Goal: Task Accomplishment & Management: Manage account settings

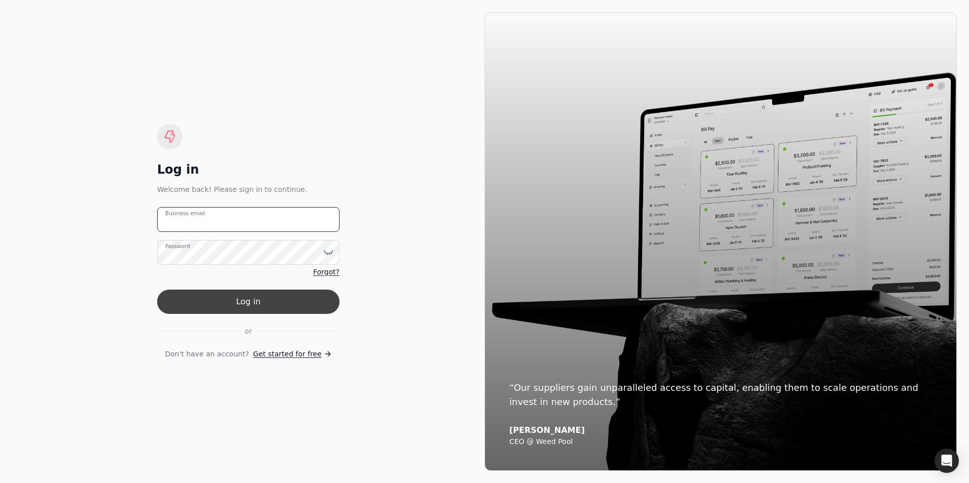
type email "[PERSON_NAME][EMAIL_ADDRESS][DOMAIN_NAME]"
click at [236, 307] on button "Log in" at bounding box center [248, 302] width 182 height 24
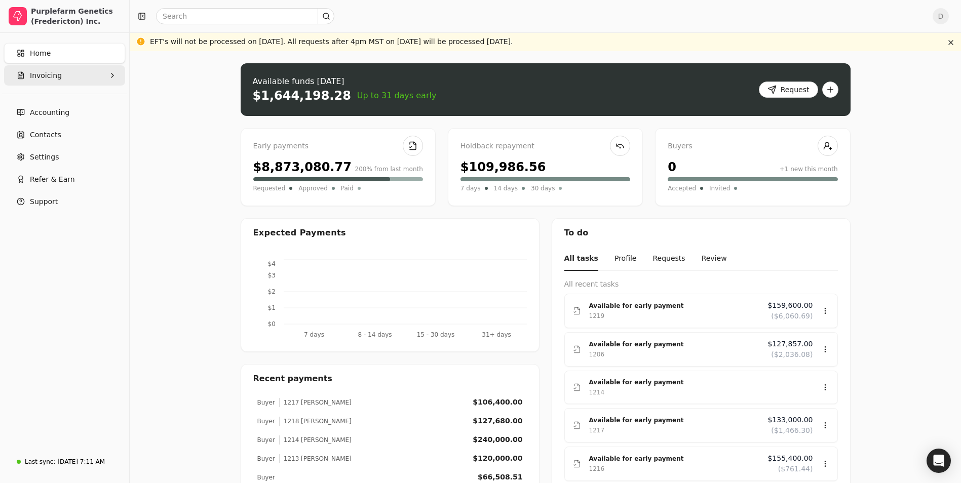
click at [108, 73] on button "Invoicing" at bounding box center [64, 75] width 121 height 20
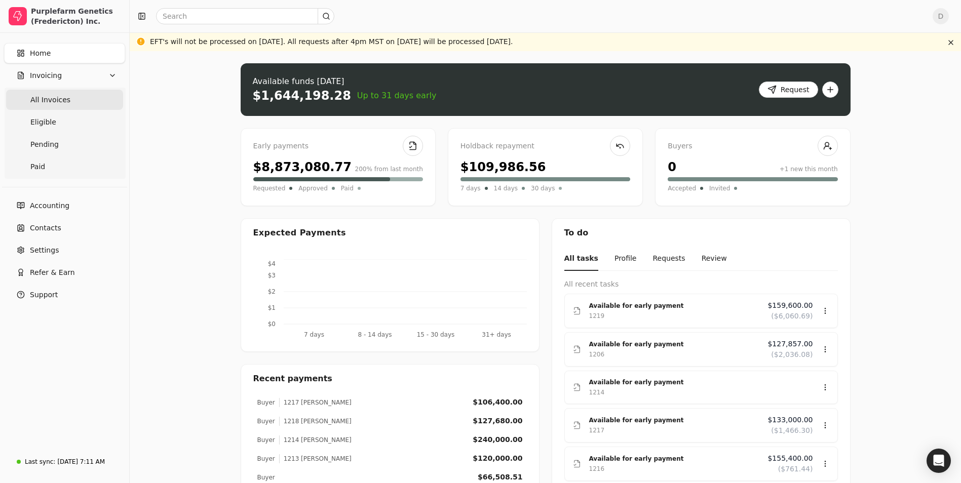
click at [47, 103] on span "All Invoices" at bounding box center [50, 100] width 40 height 11
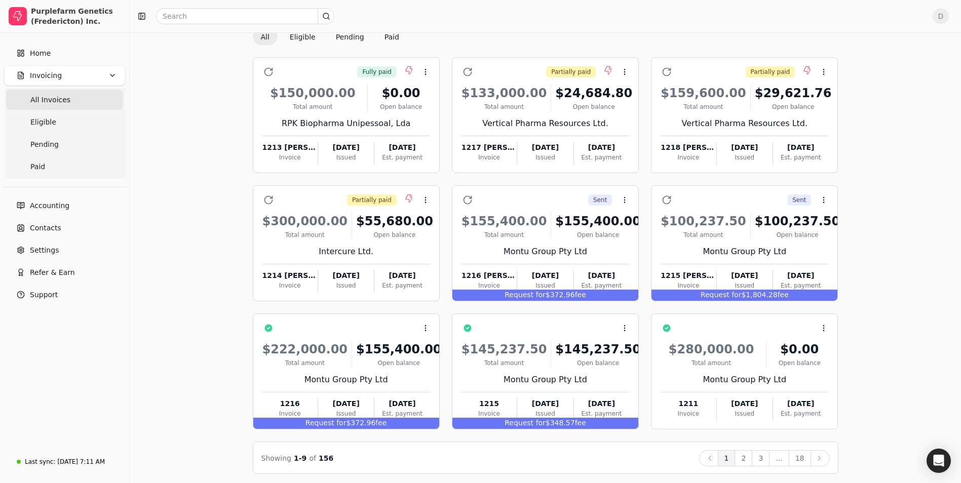
scroll to position [66, 0]
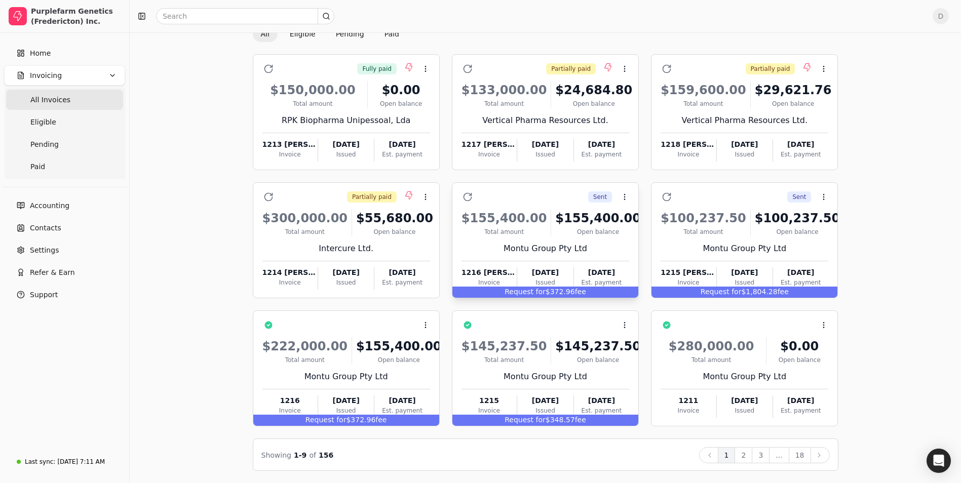
click at [564, 201] on div "Sent Context Menu Button" at bounding box center [553, 197] width 154 height 17
click at [634, 222] on span "Open" at bounding box center [640, 222] width 19 height 11
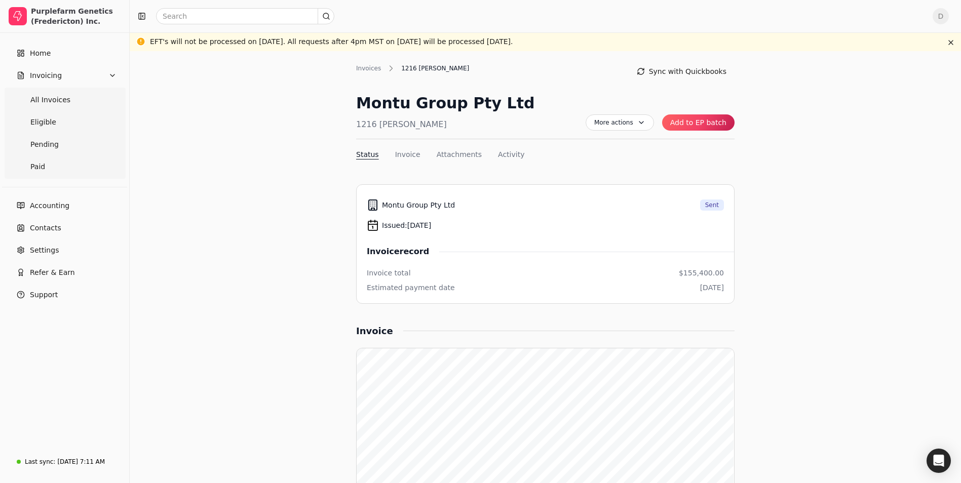
click at [699, 121] on button "Add to EP batch" at bounding box center [698, 123] width 72 height 16
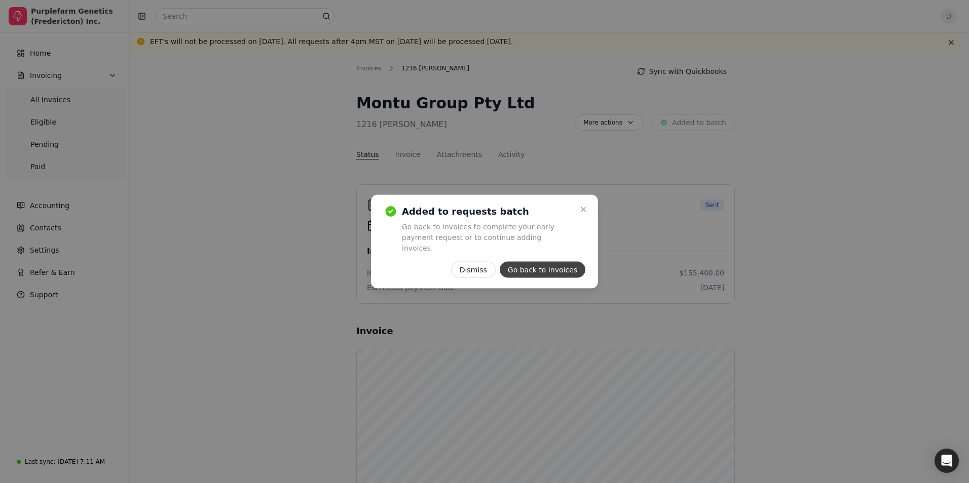
click at [547, 267] on button "Go back to invoices" at bounding box center [543, 270] width 86 height 16
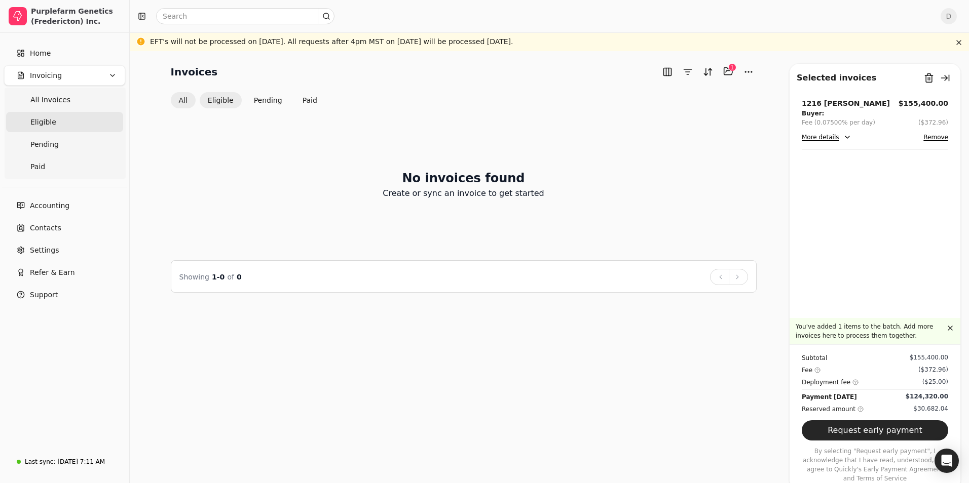
click at [179, 100] on button "All" at bounding box center [183, 100] width 25 height 16
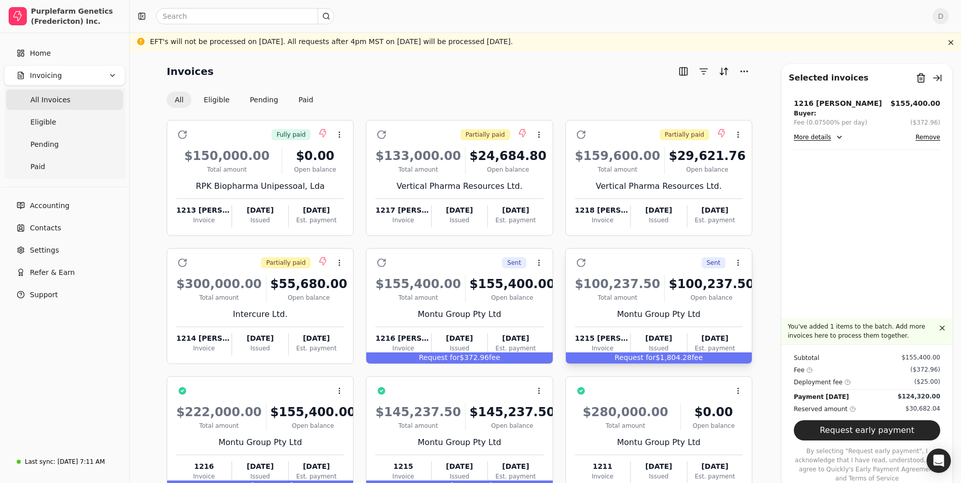
click at [595, 310] on div "Montu Group Pty Ltd" at bounding box center [659, 315] width 168 height 12
click at [757, 289] on span "Open" at bounding box center [754, 288] width 19 height 11
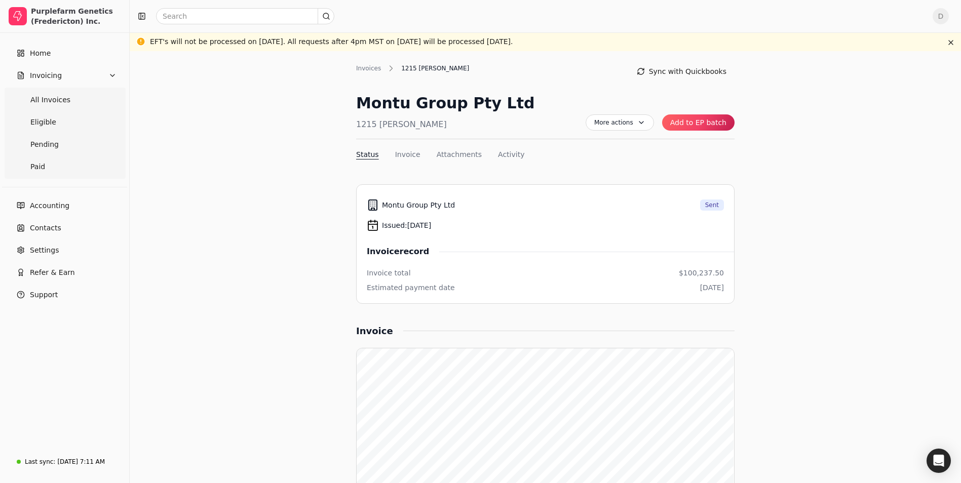
click at [711, 124] on button "Add to EP batch" at bounding box center [698, 123] width 72 height 16
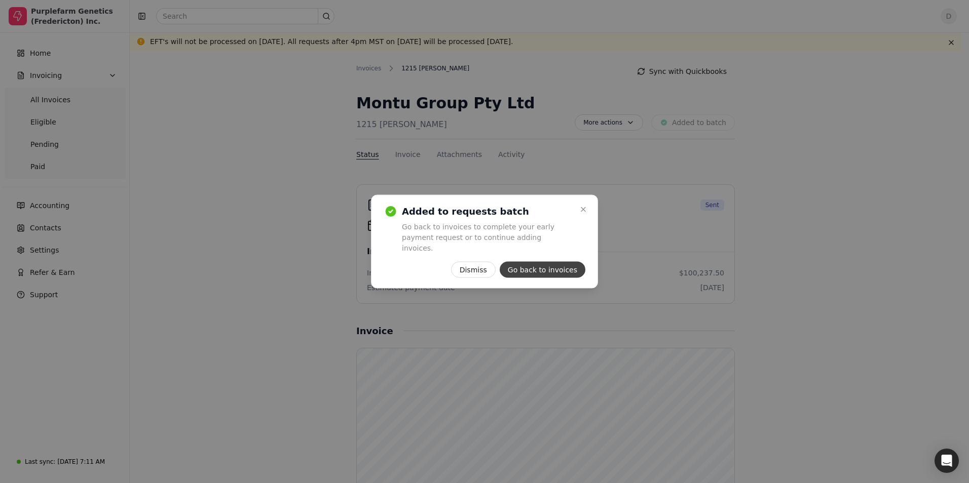
click at [551, 267] on button "Go back to invoices" at bounding box center [543, 270] width 86 height 16
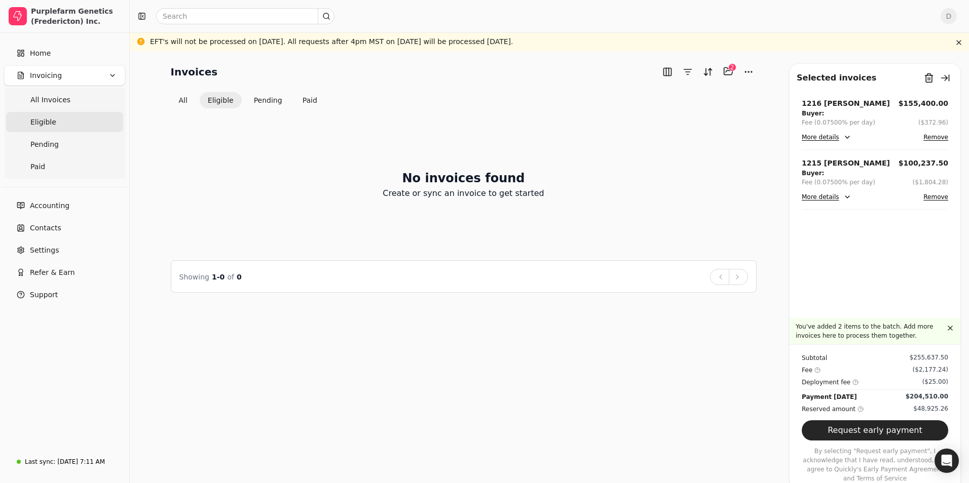
click at [818, 140] on button "More details" at bounding box center [827, 137] width 50 height 12
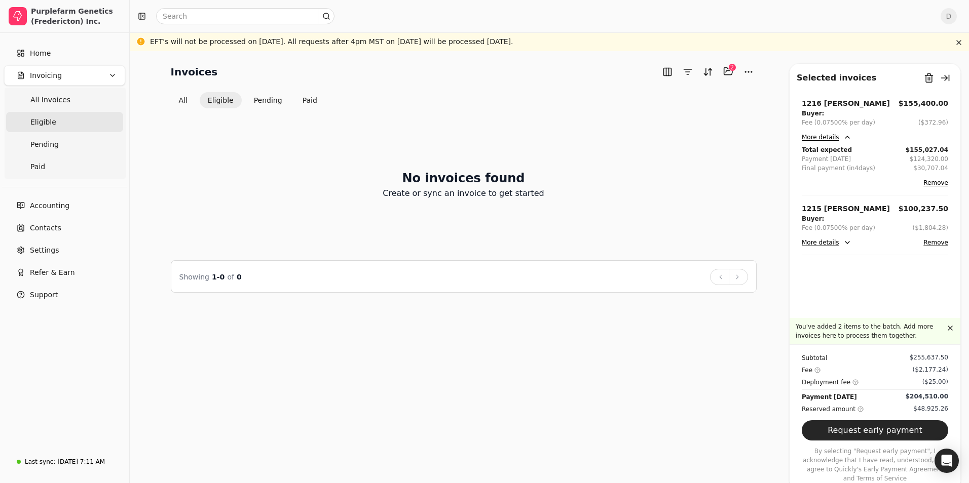
click at [823, 104] on div "1216 [PERSON_NAME]" at bounding box center [846, 103] width 88 height 11
click at [821, 135] on button "More details" at bounding box center [827, 137] width 50 height 12
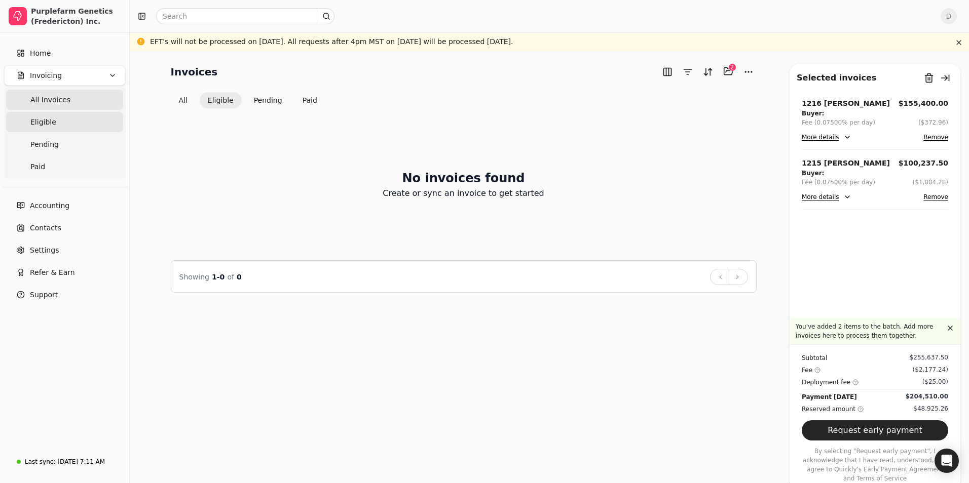
click at [78, 100] on Invoices "All Invoices" at bounding box center [64, 100] width 117 height 20
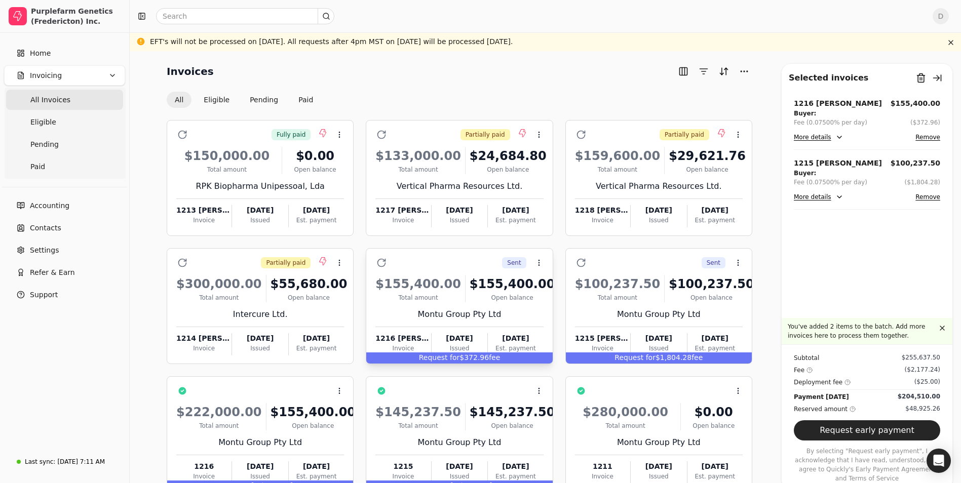
click at [461, 300] on div "$155,400.00 Total amount $155,400.00 Open balance" at bounding box center [460, 288] width 168 height 27
click at [574, 290] on li "Open" at bounding box center [588, 288] width 125 height 19
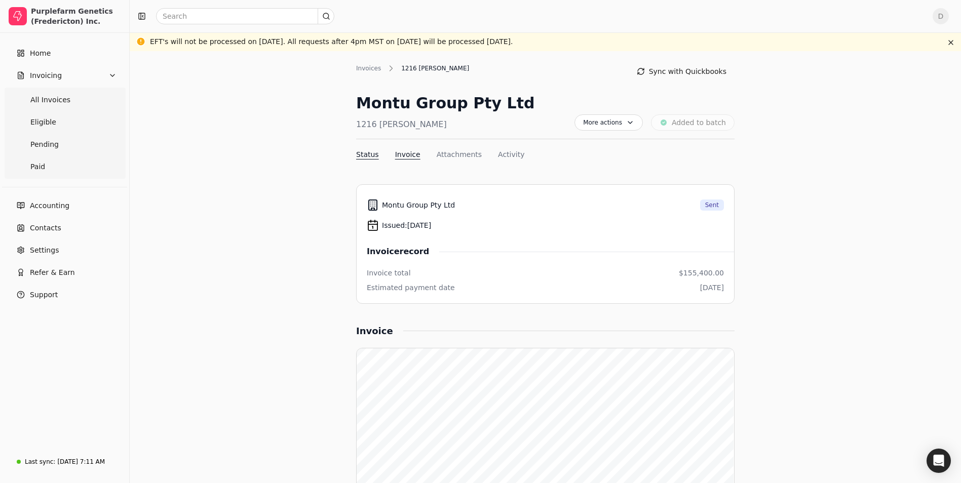
click at [405, 151] on button "Invoice" at bounding box center [407, 154] width 25 height 11
click at [469, 154] on button "Attachments" at bounding box center [459, 154] width 45 height 11
click at [506, 144] on div "Invoices 1216 [PERSON_NAME] Sync with Quickbooks Montu Group Pty Ltd 1216 [PERS…" at bounding box center [545, 113] width 379 height 101
click at [506, 154] on button "Activity" at bounding box center [511, 154] width 26 height 11
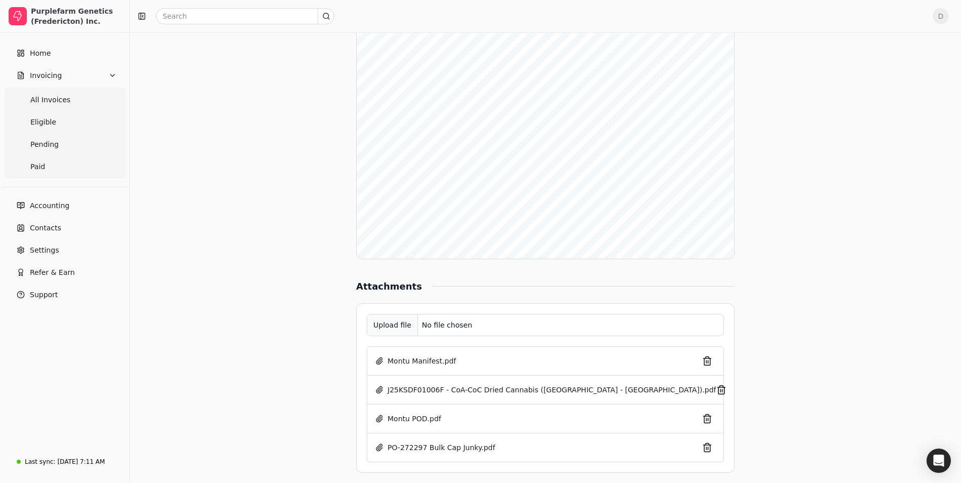
scroll to position [670, 0]
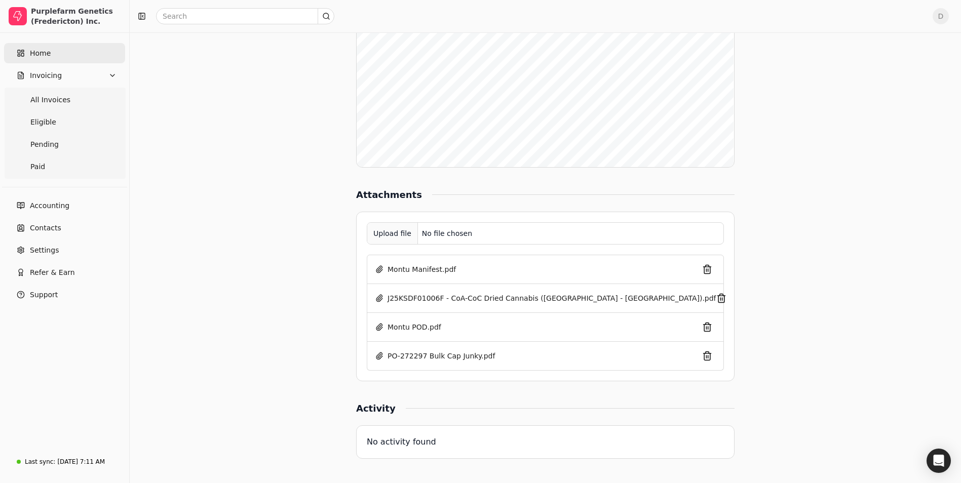
click at [77, 51] on link "Home" at bounding box center [64, 53] width 121 height 20
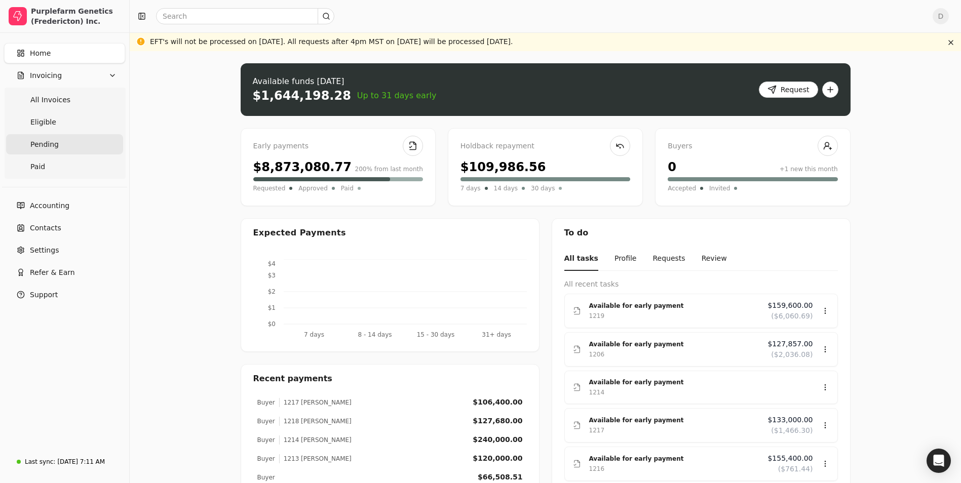
click at [48, 146] on span "Pending" at bounding box center [44, 144] width 28 height 11
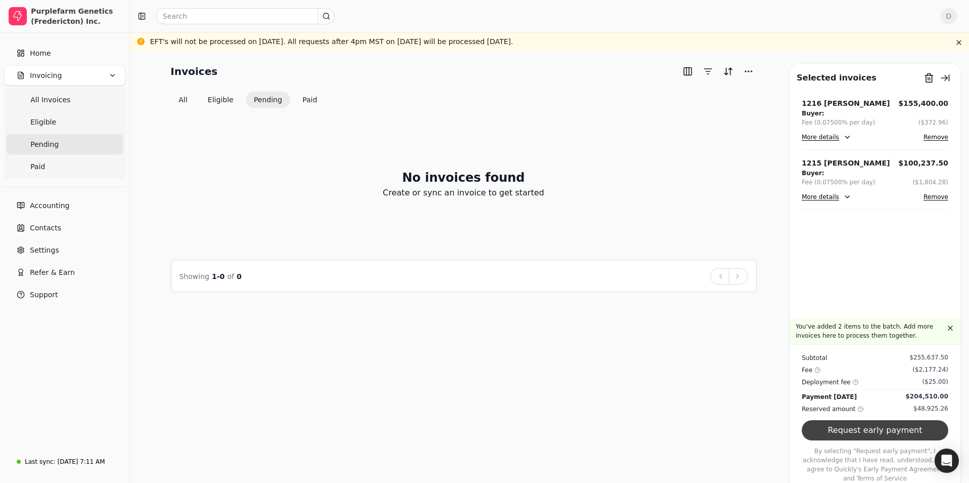
click at [862, 441] on button "Request early payment" at bounding box center [875, 431] width 146 height 20
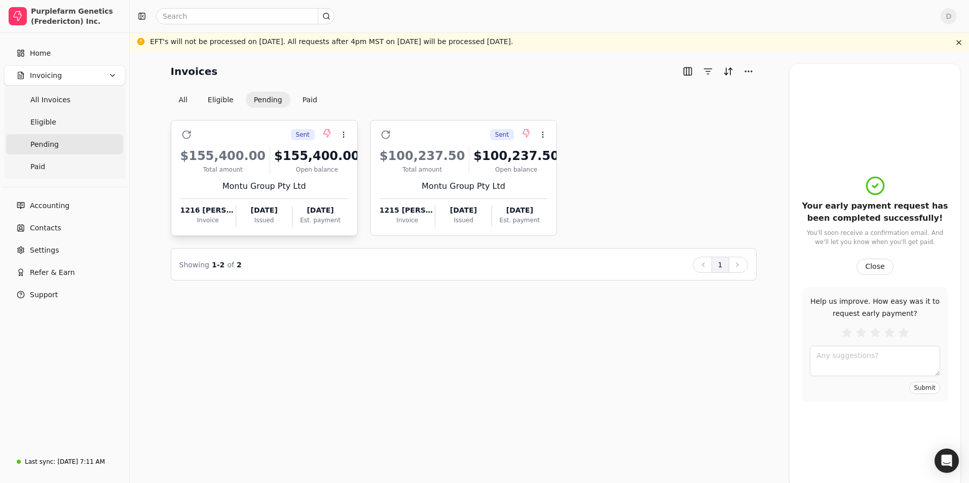
click at [277, 133] on div "Sent Context Menu Button" at bounding box center [272, 134] width 154 height 17
click at [634, 118] on div "Sent Context Menu Button $155,400.00 Total amount $155,400.00 Open balance Mont…" at bounding box center [464, 194] width 586 height 173
click at [637, 355] on div "Invoices All Eligible Pending Paid Sent Context Menu Button $155,400.00 Total a…" at bounding box center [549, 267] width 839 height 432
click at [734, 149] on div "Sent Context Menu Button $155,400.00 Total amount $155,400.00 Open balance Mont…" at bounding box center [464, 178] width 586 height 116
click at [866, 268] on button "Close" at bounding box center [874, 267] width 36 height 16
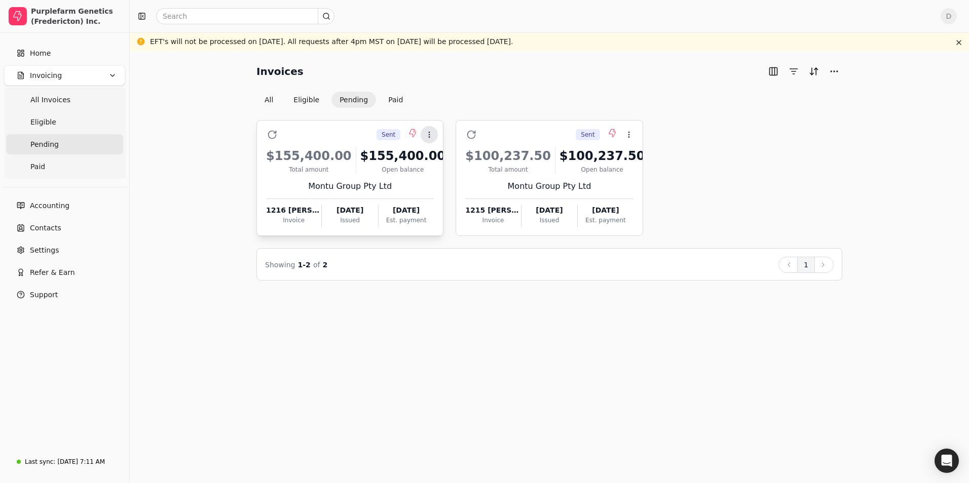
click at [436, 139] on button "Context Menu Button" at bounding box center [429, 134] width 17 height 17
click at [434, 155] on li "Open" at bounding box center [478, 160] width 125 height 19
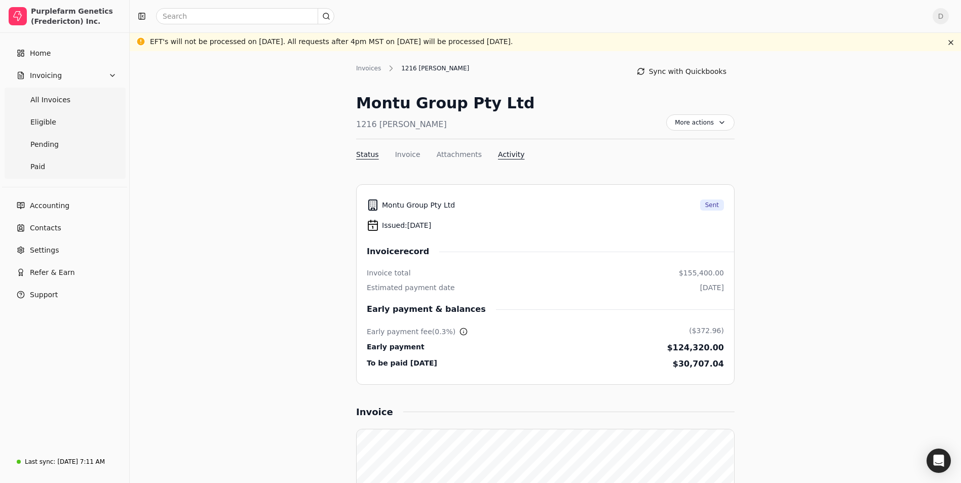
click at [498, 157] on button "Activity" at bounding box center [511, 154] width 26 height 11
click at [700, 122] on span "More actions" at bounding box center [700, 123] width 68 height 16
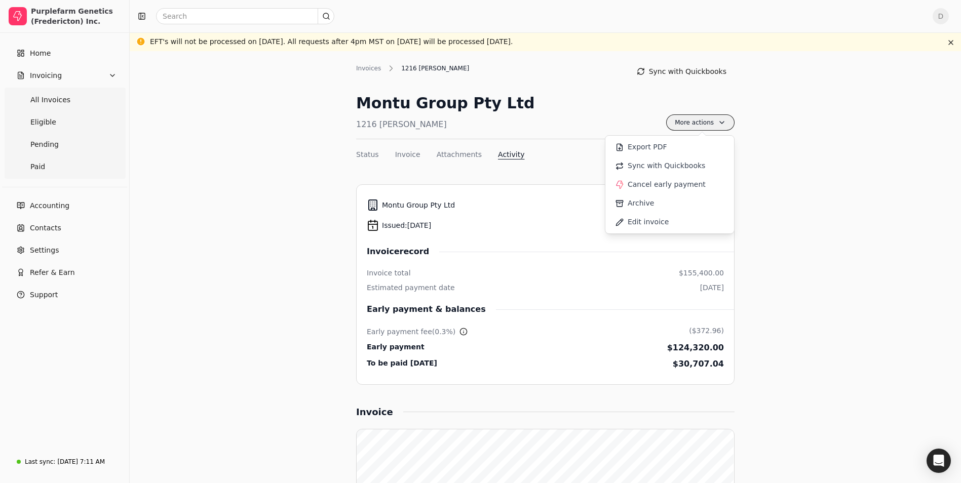
click at [700, 122] on span "More actions" at bounding box center [700, 123] width 68 height 16
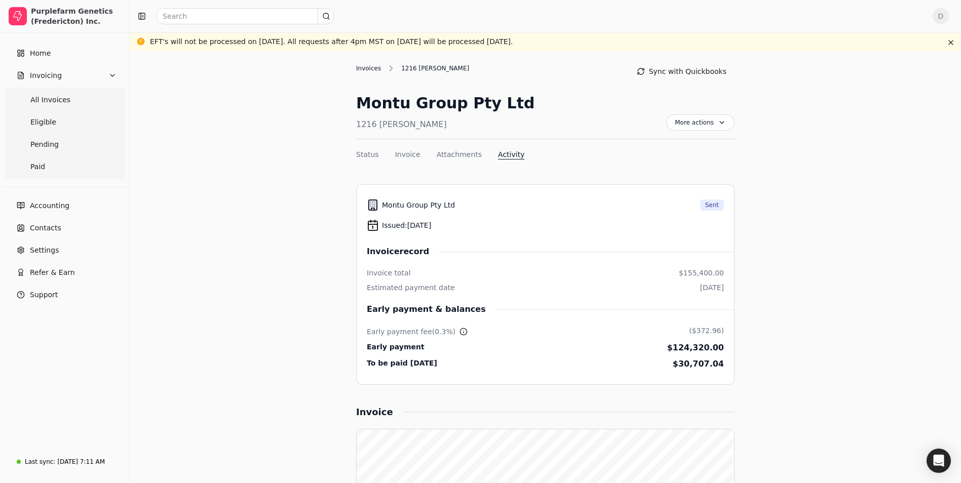
click at [365, 68] on div "Invoices" at bounding box center [371, 68] width 30 height 9
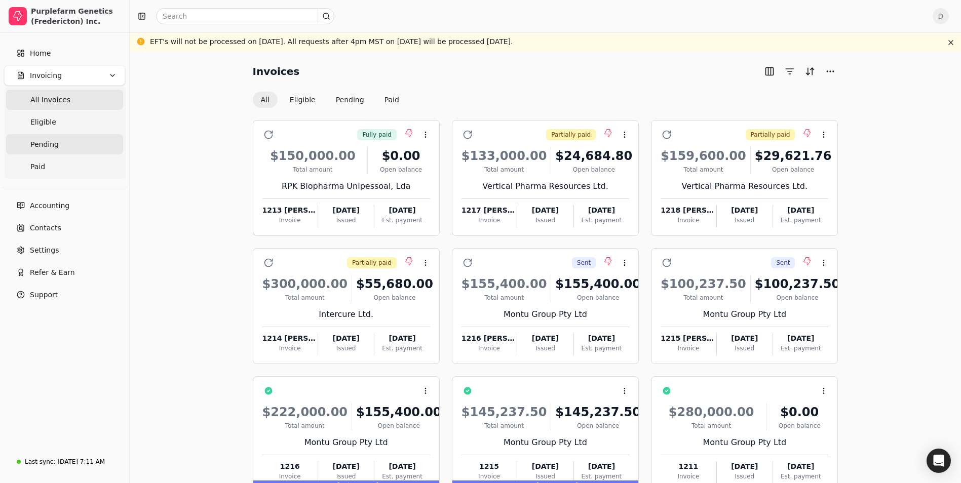
click at [108, 147] on link "Pending" at bounding box center [64, 144] width 117 height 20
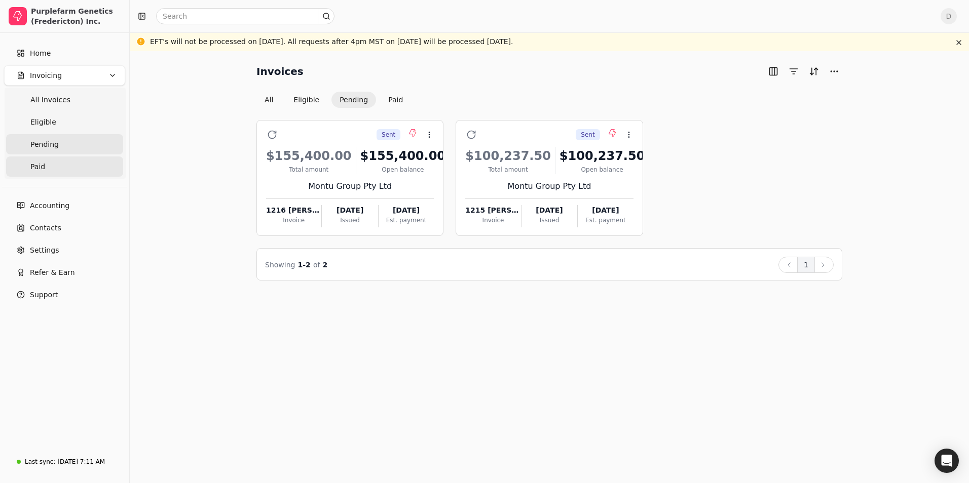
click at [97, 167] on link "Paid" at bounding box center [64, 167] width 117 height 20
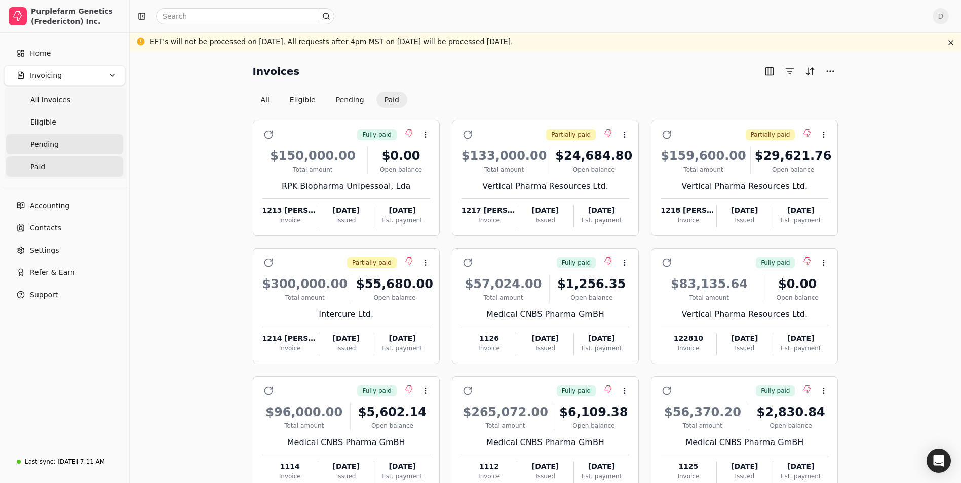
click at [92, 146] on link "Pending" at bounding box center [64, 144] width 117 height 20
